Goal: Information Seeking & Learning: Learn about a topic

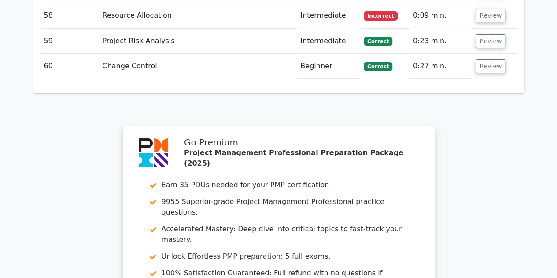
scroll to position [3292, 0]
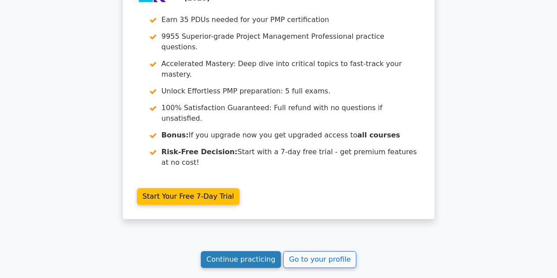
click at [233, 251] on link "Continue practicing" at bounding box center [241, 259] width 81 height 17
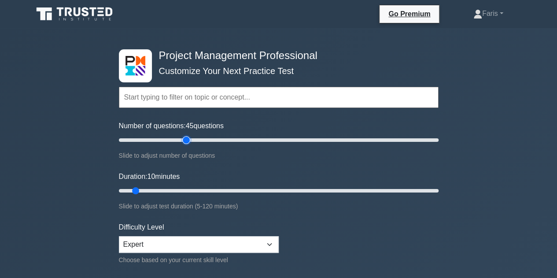
click at [189, 140] on input "Number of questions: 45 questions" at bounding box center [279, 140] width 320 height 11
type input "40"
click at [175, 138] on input "Number of questions: 40 questions" at bounding box center [279, 140] width 320 height 11
type input "30"
click at [190, 190] on input "Duration: 30 minutes" at bounding box center [279, 190] width 320 height 11
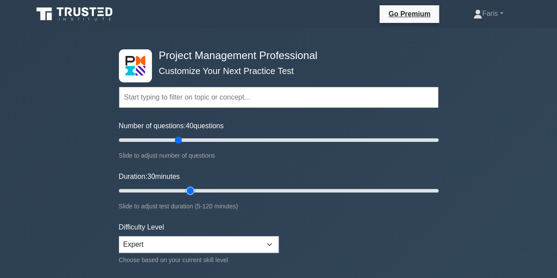
scroll to position [132, 0]
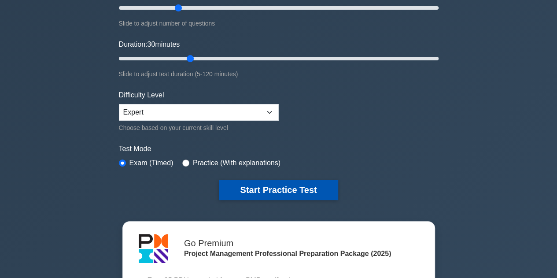
click at [282, 191] on button "Start Practice Test" at bounding box center [278, 190] width 119 height 20
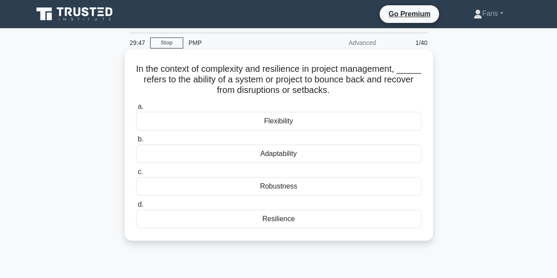
click at [229, 153] on div "Adaptability" at bounding box center [278, 153] width 285 height 18
click at [136, 142] on input "b. Adaptability" at bounding box center [136, 140] width 0 height 6
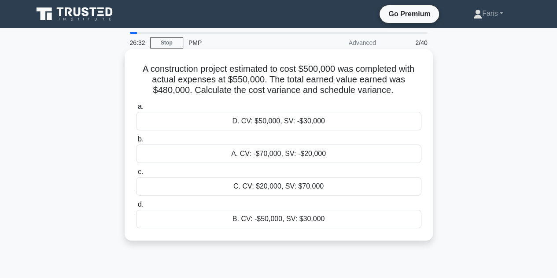
click at [208, 157] on div "A. CV: -$70,000, SV: -$20,000" at bounding box center [278, 153] width 285 height 18
click at [136, 142] on input "b. A. CV: -$70,000, SV: -$20,000" at bounding box center [136, 140] width 0 height 6
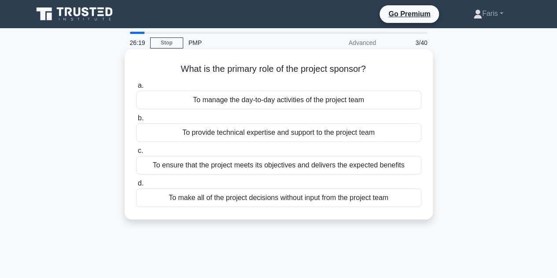
click at [187, 170] on div "To ensure that the project meets its objectives and delivers the expected benef…" at bounding box center [278, 165] width 285 height 18
click at [136, 154] on input "c. To ensure that the project meets its objectives and delivers the expected be…" at bounding box center [136, 151] width 0 height 6
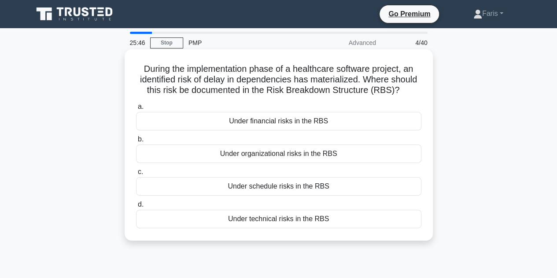
click at [252, 222] on div "Under technical risks in the RBS" at bounding box center [278, 219] width 285 height 18
click at [136, 207] on input "d. Under technical risks in the RBS" at bounding box center [136, 205] width 0 height 6
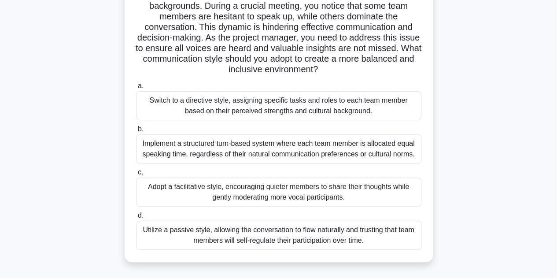
scroll to position [132, 0]
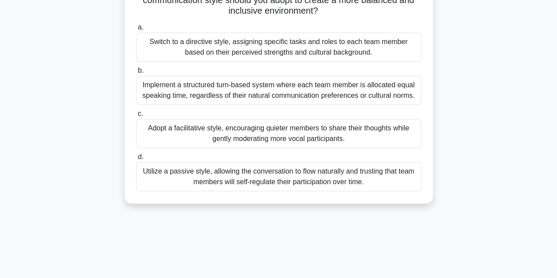
click at [175, 134] on div "Adopt a facilitative style, encouraging quieter members to share their thoughts…" at bounding box center [278, 133] width 285 height 29
click at [136, 117] on input "c. Adopt a facilitative style, encouraging quieter members to share their thoug…" at bounding box center [136, 114] width 0 height 6
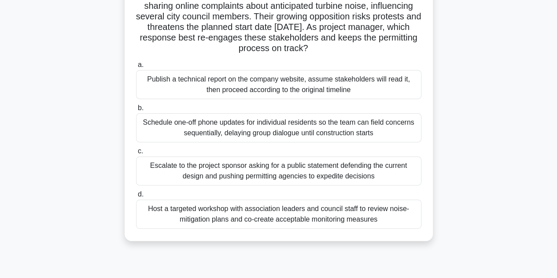
scroll to position [88, 0]
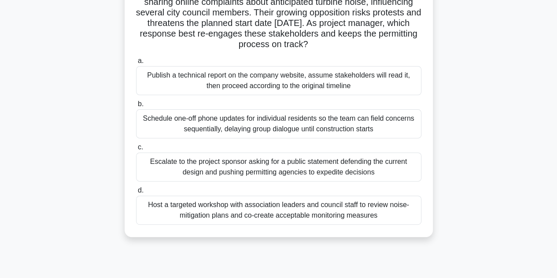
click at [207, 203] on div "Host a targeted workshop with association leaders and council staff to review n…" at bounding box center [278, 210] width 285 height 29
click at [136, 193] on input "d. Host a targeted workshop with association leaders and council staff to revie…" at bounding box center [136, 191] width 0 height 6
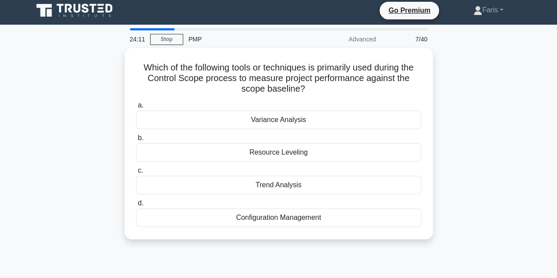
scroll to position [0, 0]
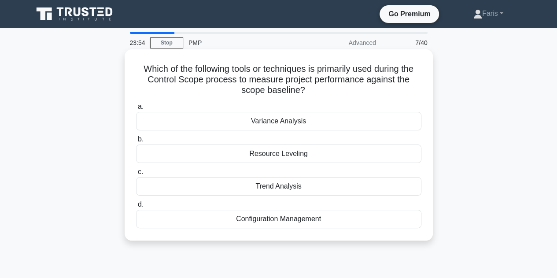
click at [290, 122] on div "Variance Analysis" at bounding box center [278, 121] width 285 height 18
click at [136, 110] on input "a. Variance Analysis" at bounding box center [136, 107] width 0 height 6
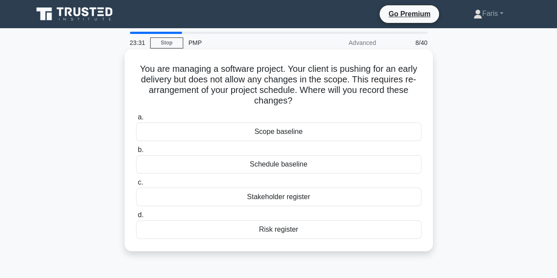
click at [251, 170] on div "Schedule baseline" at bounding box center [278, 164] width 285 height 18
click at [136, 153] on input "b. Schedule baseline" at bounding box center [136, 150] width 0 height 6
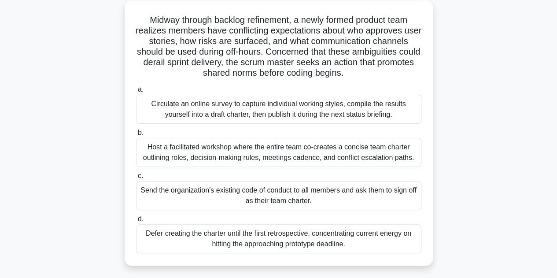
scroll to position [88, 0]
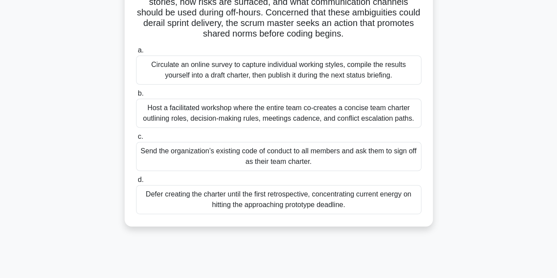
click at [186, 112] on div "Host a facilitated workshop where the entire team co-creates a concise team cha…" at bounding box center [278, 113] width 285 height 29
click at [136, 96] on input "b. Host a facilitated workshop where the entire team co-creates a concise team …" at bounding box center [136, 94] width 0 height 6
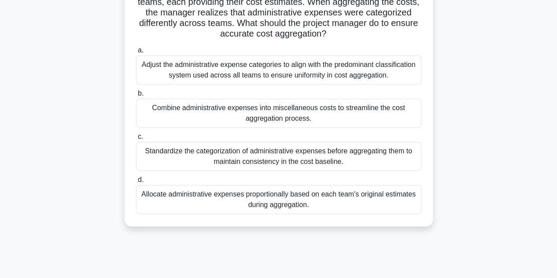
click at [274, 162] on div "Standardize the categorization of administrative expenses before aggregating th…" at bounding box center [278, 156] width 285 height 29
click at [136, 140] on input "c. Standardize the categorization of administrative expenses before aggregating…" at bounding box center [136, 137] width 0 height 6
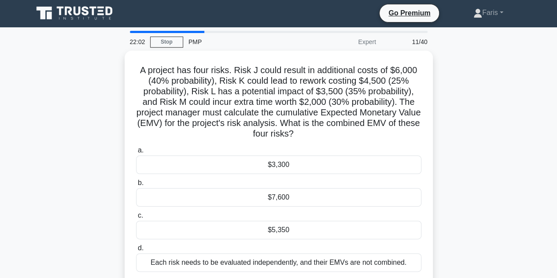
scroll to position [0, 0]
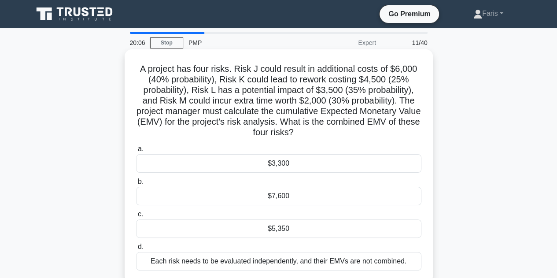
click at [263, 232] on div "$5,350" at bounding box center [278, 228] width 285 height 18
click at [136, 217] on input "c. $5,350" at bounding box center [136, 214] width 0 height 6
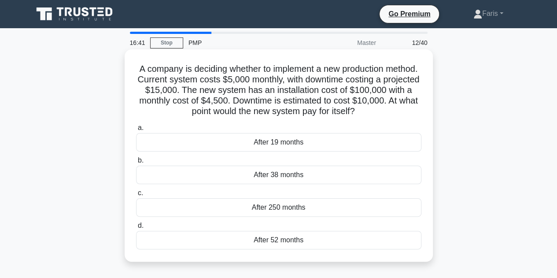
click at [280, 145] on div "After 19 months" at bounding box center [278, 142] width 285 height 18
click at [136, 131] on input "a. After 19 months" at bounding box center [136, 128] width 0 height 6
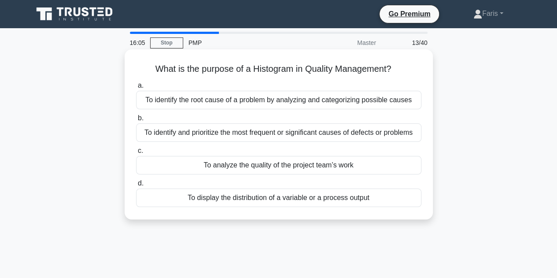
click at [219, 98] on div "To identify the root cause of a problem by analyzing and categorizing possible …" at bounding box center [278, 100] width 285 height 18
click at [136, 89] on input "a. To identify the root cause of a problem by analyzing and categorizing possib…" at bounding box center [136, 86] width 0 height 6
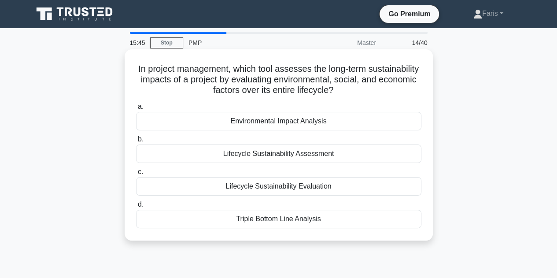
click at [220, 157] on div "Lifecycle Sustainability Assessment" at bounding box center [278, 153] width 285 height 18
click at [136, 142] on input "b. Lifecycle Sustainability Assessment" at bounding box center [136, 140] width 0 height 6
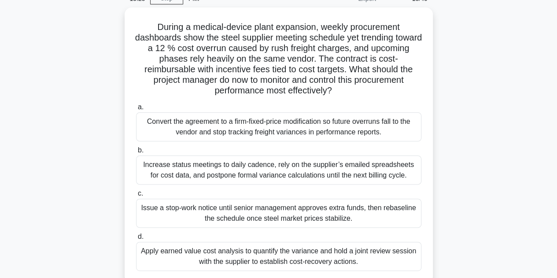
scroll to position [88, 0]
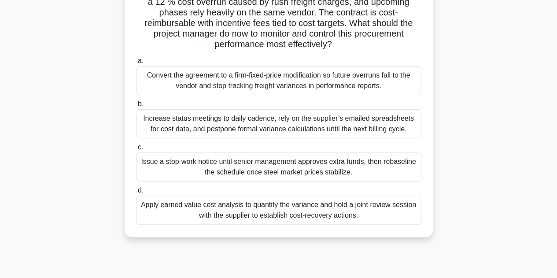
click at [172, 211] on div "Apply earned value cost analysis to quantify the variance and hold a joint revi…" at bounding box center [278, 210] width 285 height 29
click at [136, 193] on input "d. Apply earned value cost analysis to quantify the variance and hold a joint r…" at bounding box center [136, 191] width 0 height 6
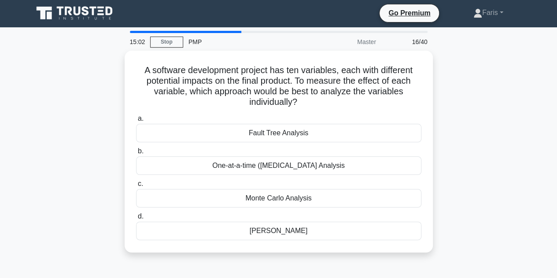
scroll to position [0, 0]
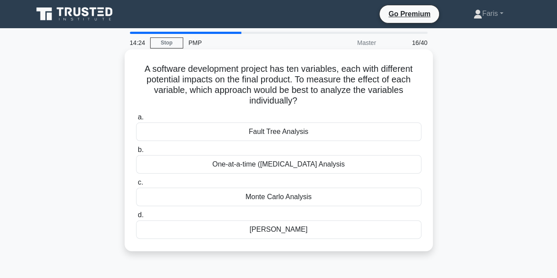
click at [313, 232] on div "Ishikawa Diagram" at bounding box center [278, 229] width 285 height 18
click at [136, 218] on input "d. Ishikawa Diagram" at bounding box center [136, 215] width 0 height 6
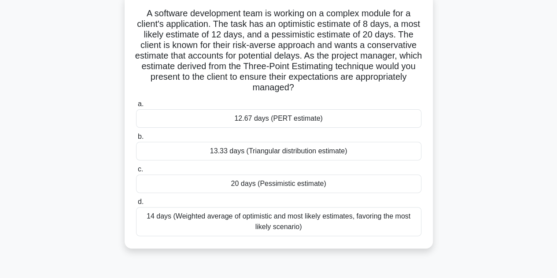
scroll to position [44, 0]
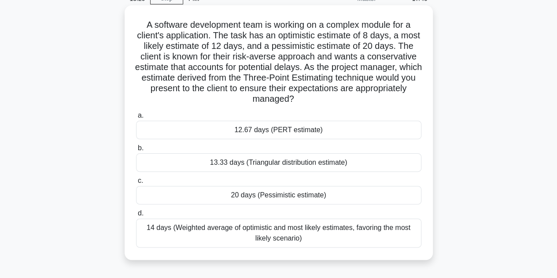
click at [174, 226] on div "14 days (Weighted average of optimistic and most likely estimates, favoring the…" at bounding box center [278, 232] width 285 height 29
click at [136, 216] on input "d. 14 days (Weighted average of optimistic and most likely estimates, favoring …" at bounding box center [136, 214] width 0 height 6
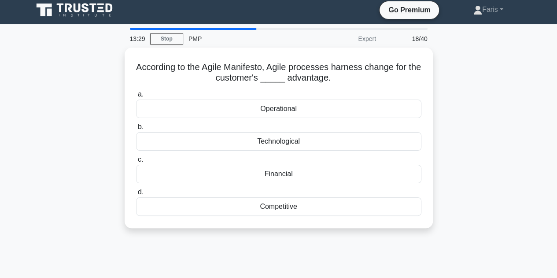
scroll to position [0, 0]
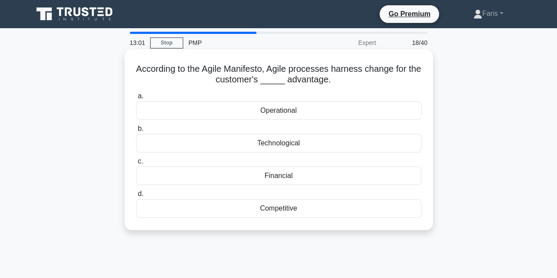
click at [259, 210] on div "Competitive" at bounding box center [278, 208] width 285 height 18
click at [136, 197] on input "d. Competitive" at bounding box center [136, 194] width 0 height 6
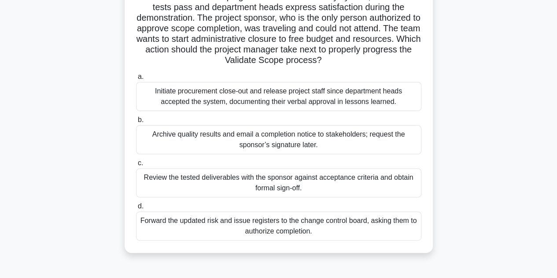
scroll to position [88, 0]
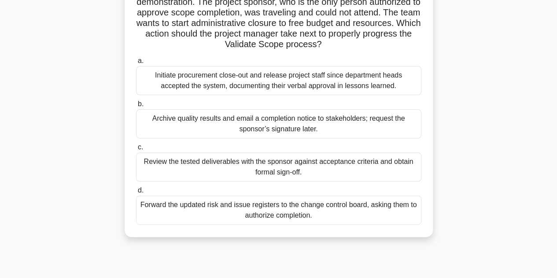
click at [205, 170] on div "Review the tested deliverables with the sponsor against acceptance criteria and…" at bounding box center [278, 166] width 285 height 29
click at [136, 150] on input "c. Review the tested deliverables with the sponsor against acceptance criteria …" at bounding box center [136, 147] width 0 height 6
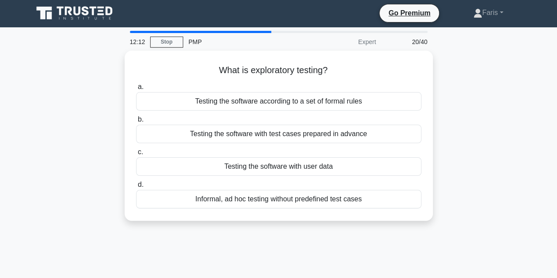
scroll to position [0, 0]
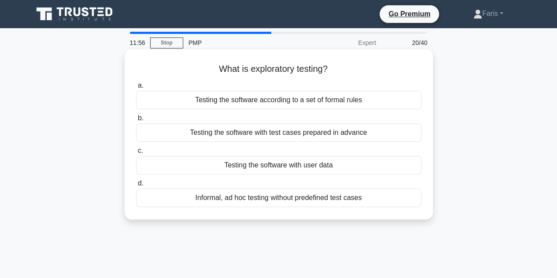
click at [197, 204] on div "Informal, ad hoc testing without predefined test cases" at bounding box center [278, 198] width 285 height 18
click at [136, 186] on input "d. Informal, ad hoc testing without predefined test cases" at bounding box center [136, 184] width 0 height 6
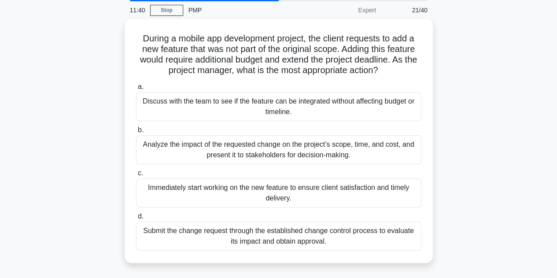
scroll to position [88, 0]
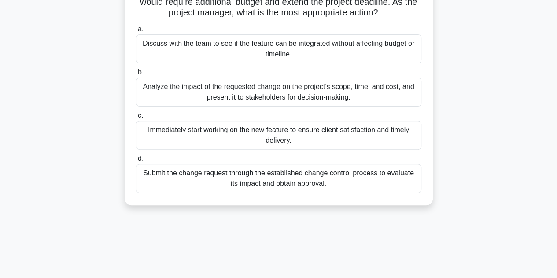
click at [165, 92] on div "Analyze the impact of the requested change on the project’s scope, time, and co…" at bounding box center [278, 92] width 285 height 29
click at [136, 75] on input "b. Analyze the impact of the requested change on the project’s scope, time, and…" at bounding box center [136, 73] width 0 height 6
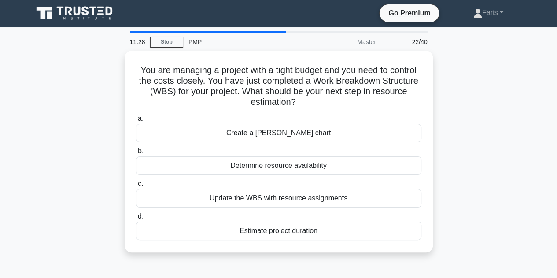
scroll to position [0, 0]
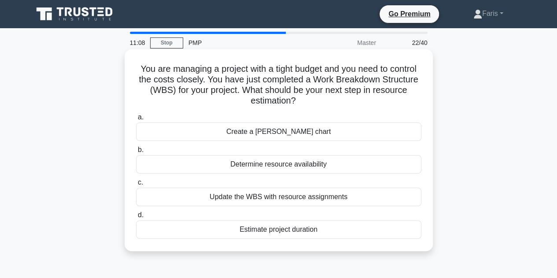
click at [261, 201] on div "Update the WBS with resource assignments" at bounding box center [278, 197] width 285 height 18
click at [136, 185] on input "c. Update the WBS with resource assignments" at bounding box center [136, 183] width 0 height 6
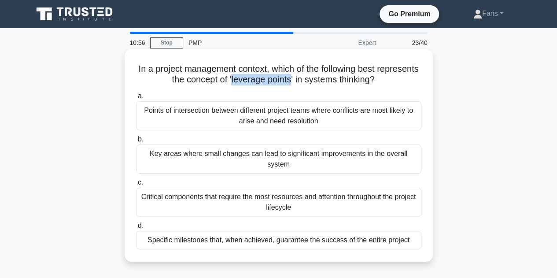
drag, startPoint x: 314, startPoint y: 80, endPoint x: 252, endPoint y: 81, distance: 61.2
click at [252, 81] on h5 "In a project management context, which of the following best represents the con…" at bounding box center [278, 74] width 287 height 22
copy h5 "leverage points"
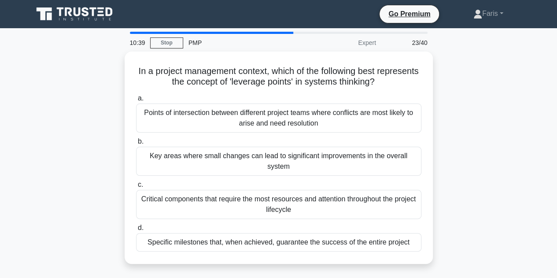
click at [92, 145] on div "In a project management context, which of the following best represents the con…" at bounding box center [279, 163] width 502 height 223
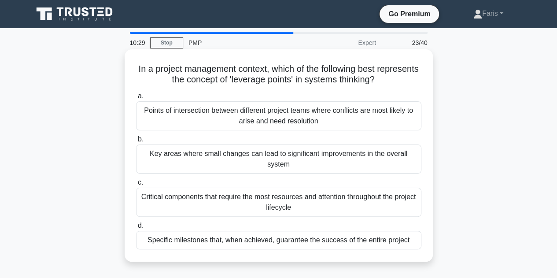
click at [215, 165] on div "Key areas where small changes can lead to significant improvements in the overa…" at bounding box center [278, 158] width 285 height 29
click at [136, 142] on input "b. Key areas where small changes can lead to significant improvements in the ov…" at bounding box center [136, 140] width 0 height 6
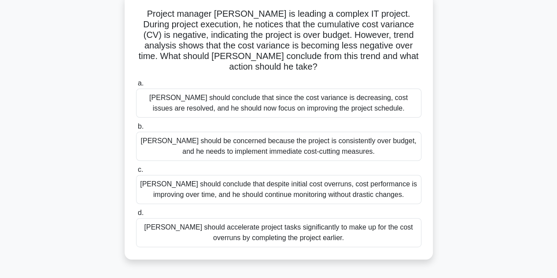
scroll to position [44, 0]
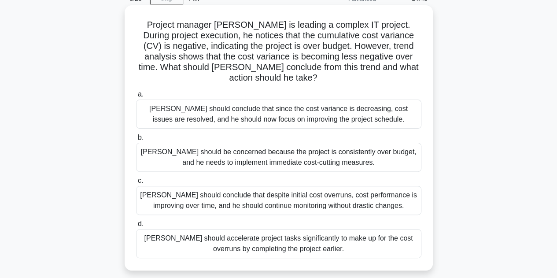
click at [249, 196] on div "David should conclude that despite initial cost overruns, cost performance is i…" at bounding box center [278, 200] width 285 height 29
click at [136, 184] on input "c. David should conclude that despite initial cost overruns, cost performance i…" at bounding box center [136, 181] width 0 height 6
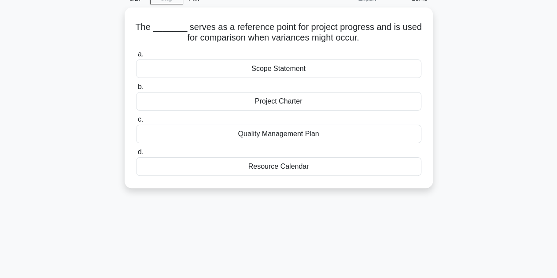
scroll to position [0, 0]
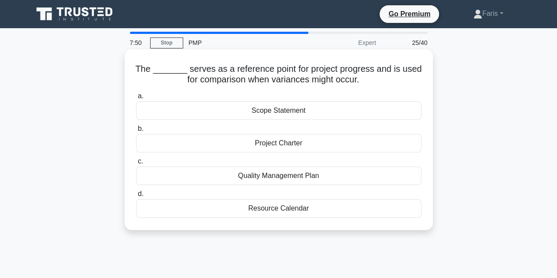
click at [271, 208] on div "Resource Calendar" at bounding box center [278, 208] width 285 height 18
click at [136, 197] on input "d. Resource Calendar" at bounding box center [136, 194] width 0 height 6
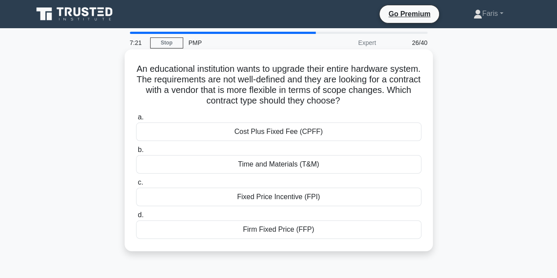
click at [305, 169] on div "Time and Materials (T&M)" at bounding box center [278, 164] width 285 height 18
click at [136, 153] on input "b. Time and Materials (T&M)" at bounding box center [136, 150] width 0 height 6
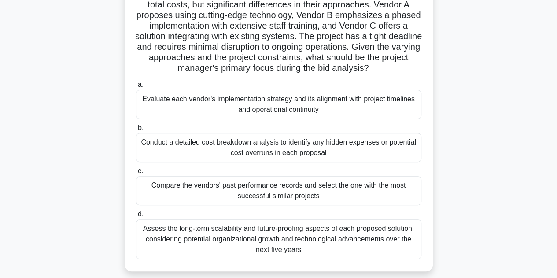
scroll to position [88, 0]
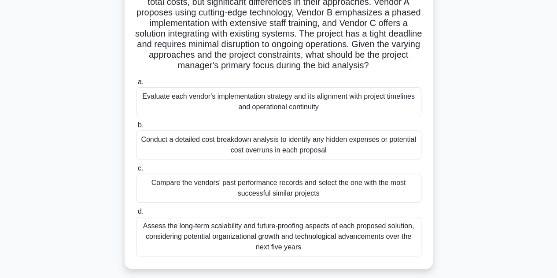
click at [314, 109] on div "Evaluate each vendor's implementation strategy and its alignment with project t…" at bounding box center [278, 101] width 285 height 29
click at [136, 85] on input "a. Evaluate each vendor's implementation strategy and its alignment with projec…" at bounding box center [136, 82] width 0 height 6
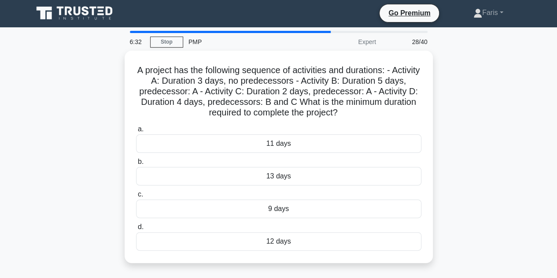
scroll to position [0, 0]
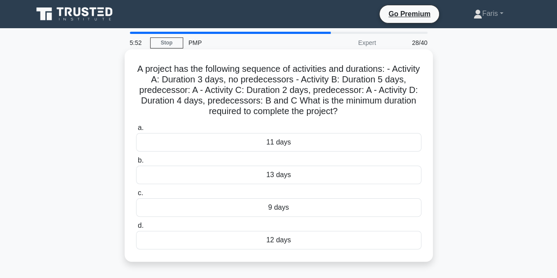
click at [281, 212] on div "9 days" at bounding box center [278, 207] width 285 height 18
click at [136, 196] on input "c. 9 days" at bounding box center [136, 193] width 0 height 6
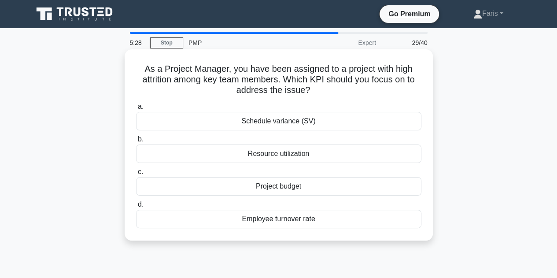
click at [322, 124] on div "Schedule variance (SV)" at bounding box center [278, 121] width 285 height 18
click at [136, 110] on input "a. Schedule variance (SV)" at bounding box center [136, 107] width 0 height 6
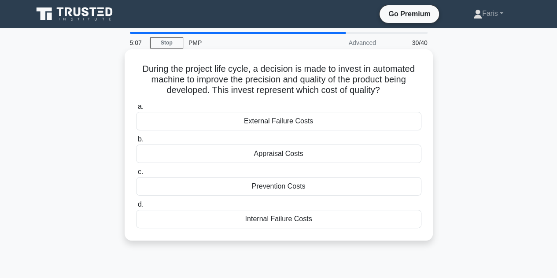
click at [284, 191] on div "Prevention Costs" at bounding box center [278, 186] width 285 height 18
click at [136, 175] on input "c. Prevention Costs" at bounding box center [136, 172] width 0 height 6
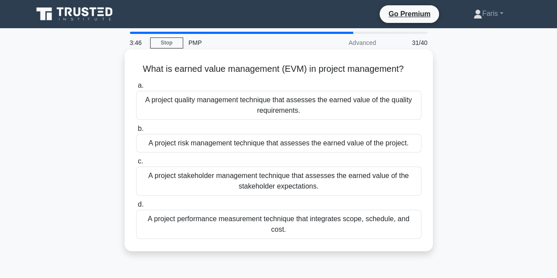
click at [253, 146] on div "A project risk management technique that assesses the earned value of the proje…" at bounding box center [278, 143] width 285 height 18
click at [136, 132] on input "b. A project risk management technique that assesses the earned value of the pr…" at bounding box center [136, 129] width 0 height 6
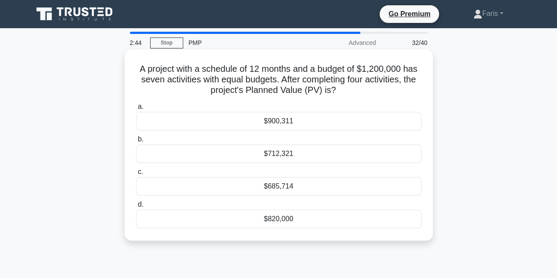
click at [279, 186] on div "$685,714" at bounding box center [278, 186] width 285 height 18
click at [136, 175] on input "c. $685,714" at bounding box center [136, 172] width 0 height 6
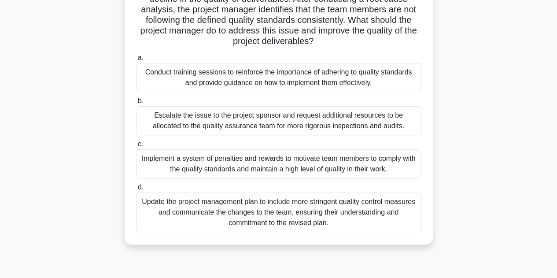
scroll to position [88, 0]
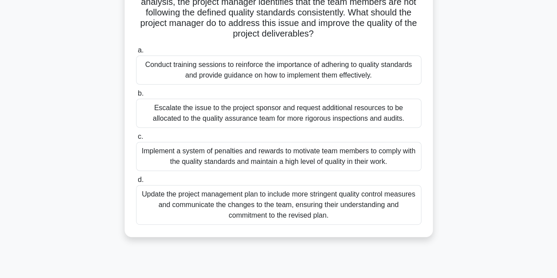
click at [288, 73] on div "Conduct training sessions to reinforce the importance of adhering to quality st…" at bounding box center [278, 69] width 285 height 29
click at [136, 53] on input "a. Conduct training sessions to reinforce the importance of adhering to quality…" at bounding box center [136, 51] width 0 height 6
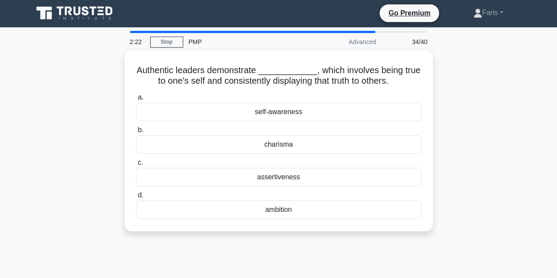
scroll to position [0, 0]
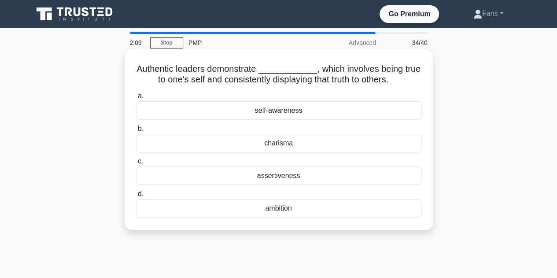
click at [285, 145] on div "charisma" at bounding box center [278, 143] width 285 height 18
click at [136, 132] on input "b. charisma" at bounding box center [136, 129] width 0 height 6
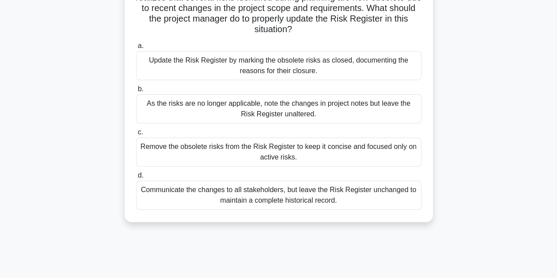
scroll to position [88, 0]
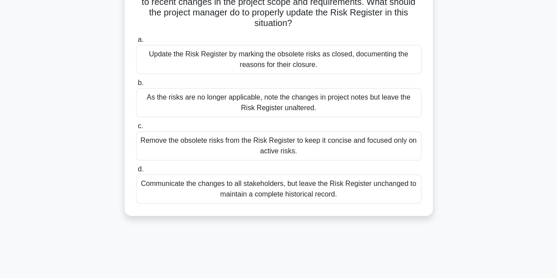
click at [229, 182] on div "Communicate the changes to all stakeholders, but leave the Risk Register unchan…" at bounding box center [278, 188] width 285 height 29
click at [136, 172] on input "d. Communicate the changes to all stakeholders, but leave the Risk Register unc…" at bounding box center [136, 169] width 0 height 6
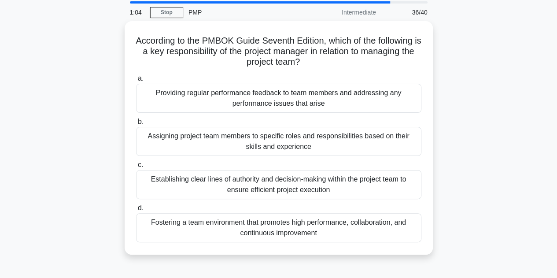
scroll to position [44, 0]
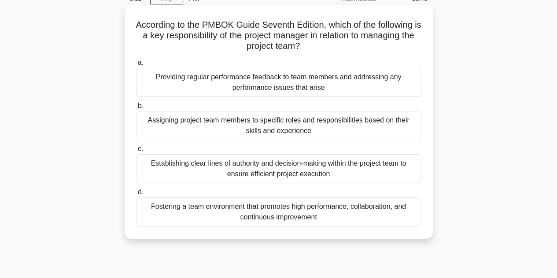
click at [177, 214] on div "Fostering a team environment that promotes high performance, collaboration, and…" at bounding box center [278, 211] width 285 height 29
click at [136, 195] on input "d. Fostering a team environment that promotes high performance, collaboration, …" at bounding box center [136, 192] width 0 height 6
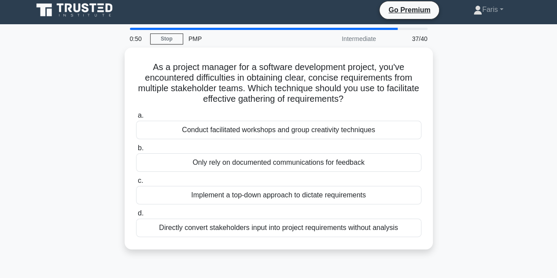
scroll to position [0, 0]
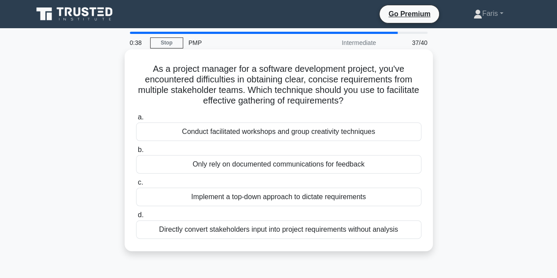
click at [226, 134] on div "Conduct facilitated workshops and group creativity techniques" at bounding box center [278, 131] width 285 height 18
click at [136, 120] on input "a. Conduct facilitated workshops and group creativity techniques" at bounding box center [136, 118] width 0 height 6
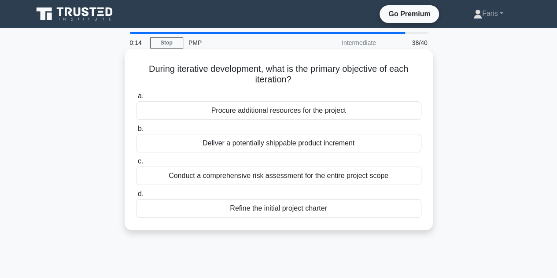
click at [231, 177] on div "Conduct a comprehensive risk assessment for the entire project scope" at bounding box center [278, 175] width 285 height 18
click at [136, 164] on input "c. Conduct a comprehensive risk assessment for the entire project scope" at bounding box center [136, 162] width 0 height 6
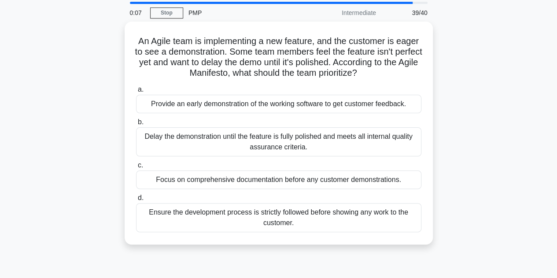
scroll to position [44, 0]
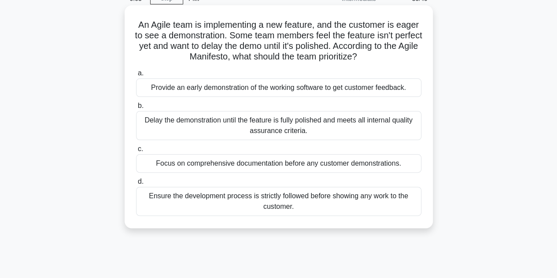
click at [178, 206] on div "Ensure the development process is strictly followed before showing any work to …" at bounding box center [278, 201] width 285 height 29
click at [136, 185] on input "d. Ensure the development process is strictly followed before showing any work …" at bounding box center [136, 182] width 0 height 6
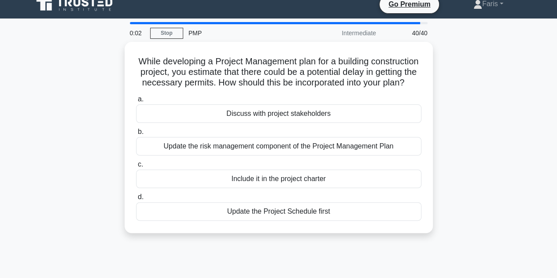
scroll to position [0, 0]
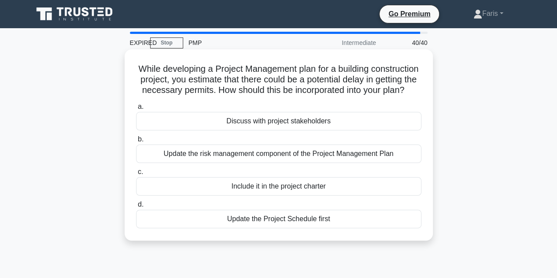
click at [243, 129] on div "Discuss with project stakeholders" at bounding box center [278, 121] width 285 height 18
click at [136, 110] on input "a. Discuss with project stakeholders" at bounding box center [136, 107] width 0 height 6
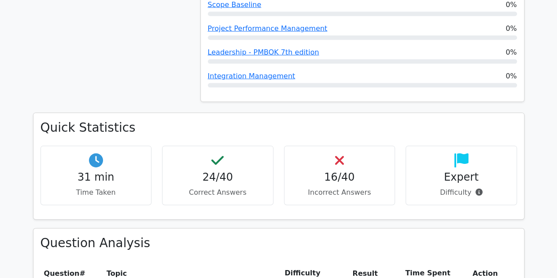
scroll to position [881, 0]
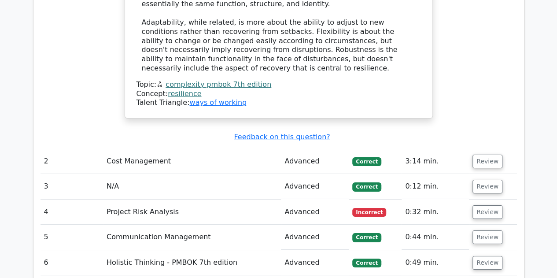
drag, startPoint x: 492, startPoint y: 161, endPoint x: 472, endPoint y: 164, distance: 19.6
click at [492, 205] on button "Review" at bounding box center [488, 212] width 30 height 14
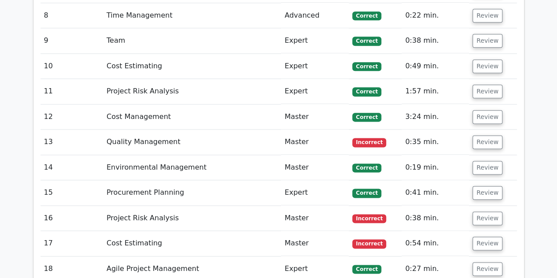
scroll to position [2170, 0]
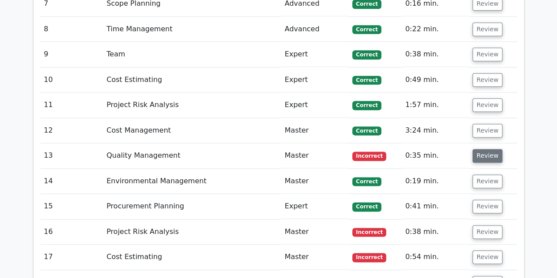
click at [489, 149] on button "Review" at bounding box center [488, 156] width 30 height 14
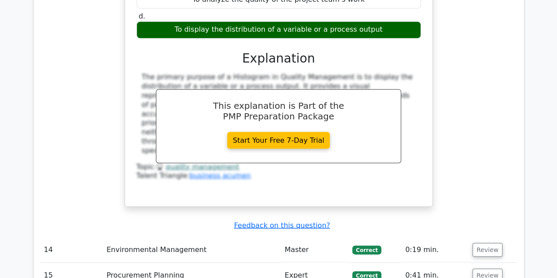
scroll to position [2478, 0]
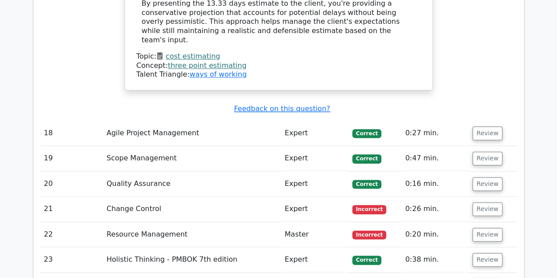
scroll to position [3800, 0]
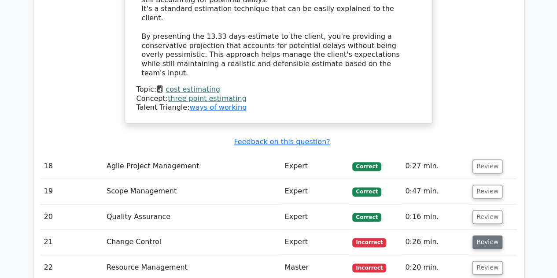
click at [488, 235] on button "Review" at bounding box center [488, 242] width 30 height 14
click at [485, 261] on button "Review" at bounding box center [488, 268] width 30 height 14
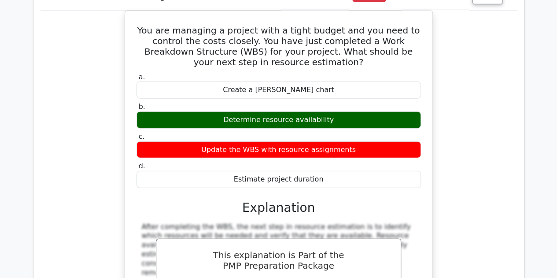
scroll to position [4636, 0]
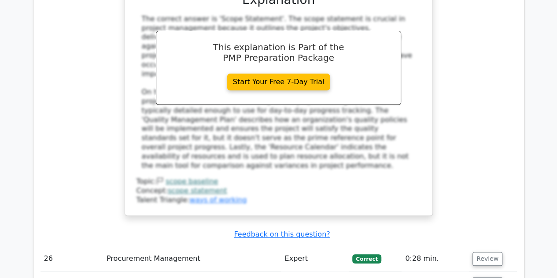
scroll to position [5165, 0]
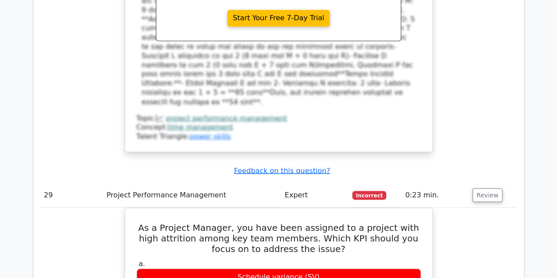
scroll to position [6002, 0]
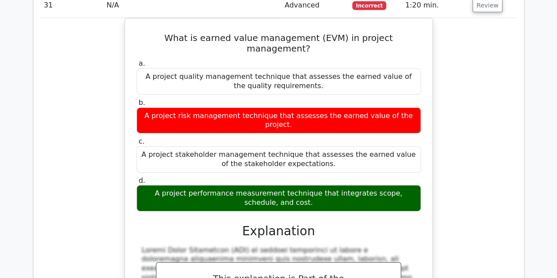
scroll to position [6486, 0]
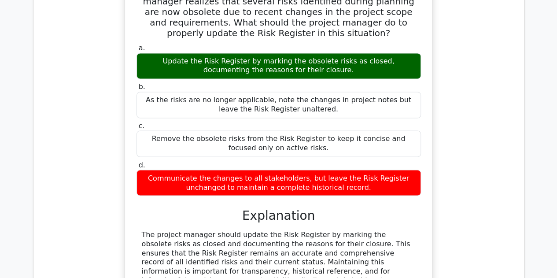
scroll to position [7323, 0]
